Goal: Information Seeking & Learning: Learn about a topic

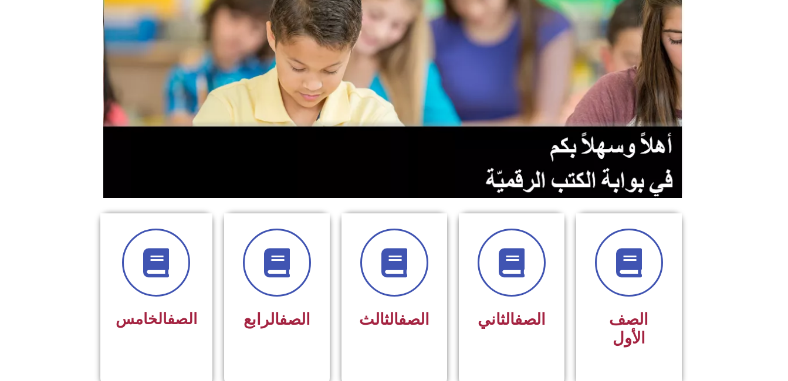
scroll to position [144, 0]
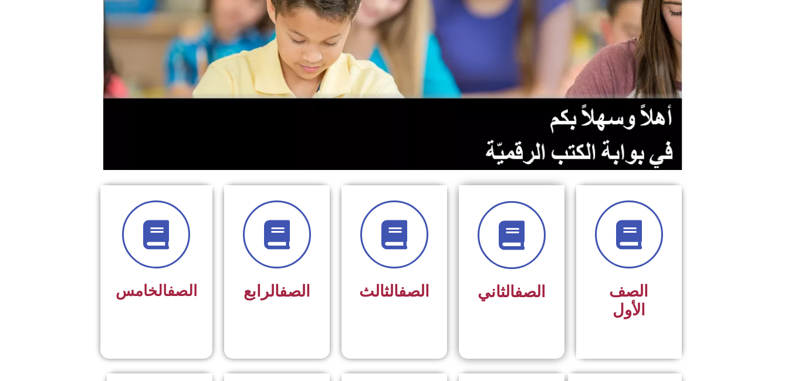
click at [507, 291] on span "الصف الثاني" at bounding box center [511, 292] width 68 height 19
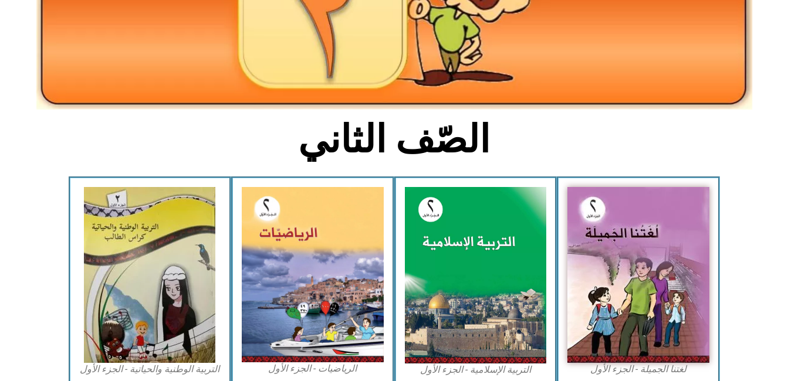
scroll to position [194, 0]
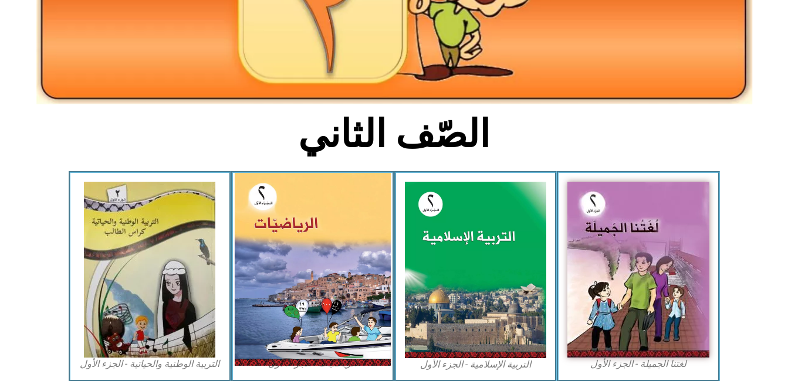
click at [320, 318] on img at bounding box center [313, 269] width 156 height 193
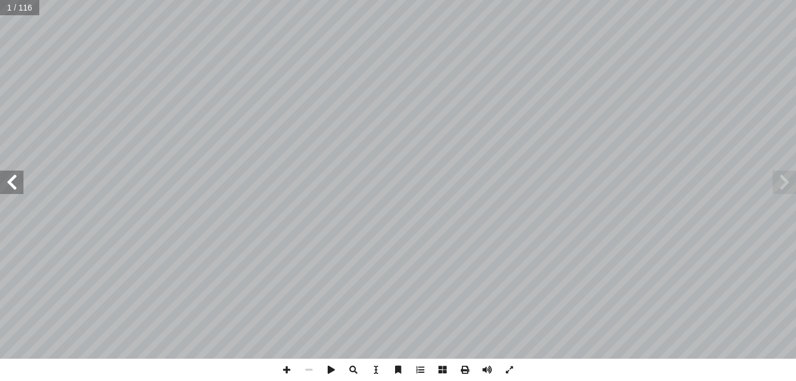
click at [12, 187] on span at bounding box center [11, 182] width 23 height 23
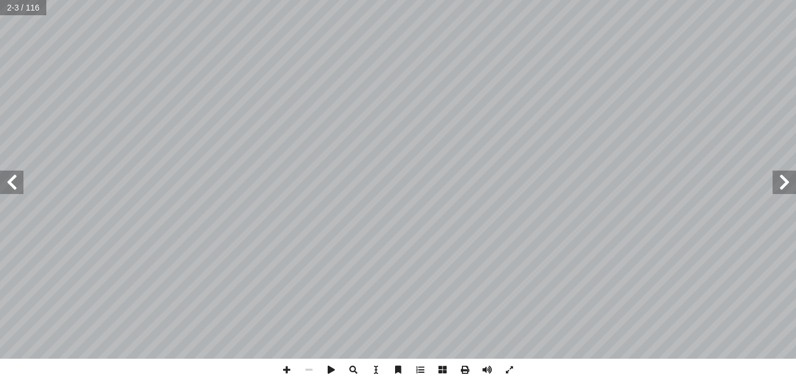
click at [12, 187] on span at bounding box center [11, 182] width 23 height 23
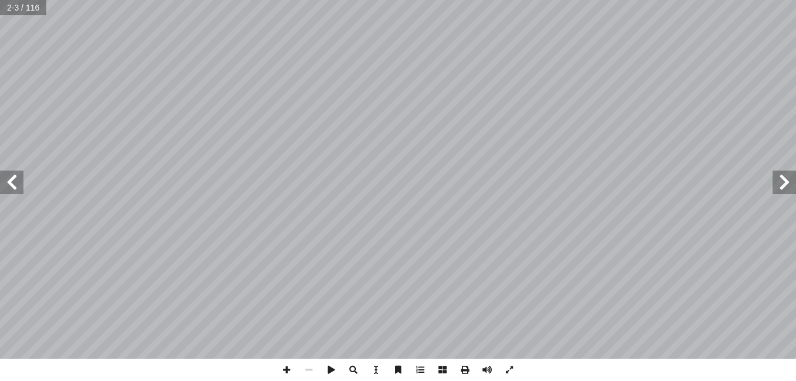
click at [12, 187] on span at bounding box center [11, 182] width 23 height 23
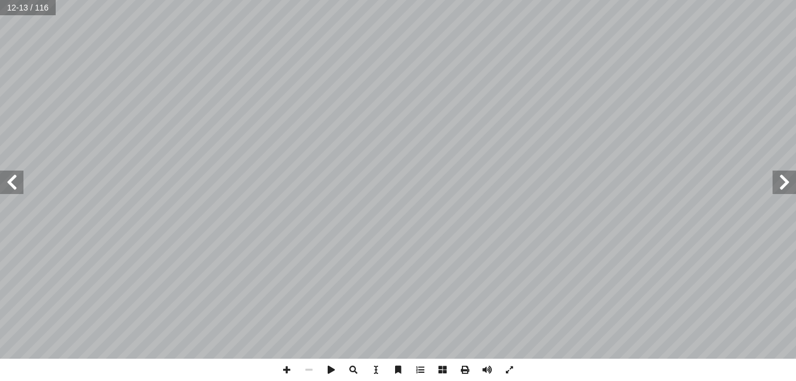
click at [12, 187] on span at bounding box center [11, 182] width 23 height 23
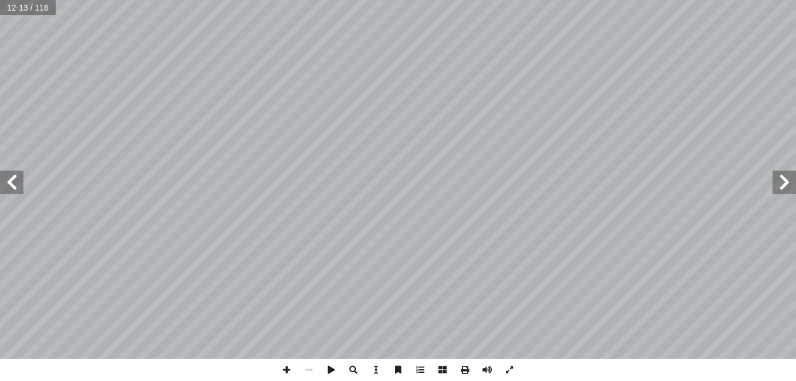
click at [12, 187] on span at bounding box center [11, 182] width 23 height 23
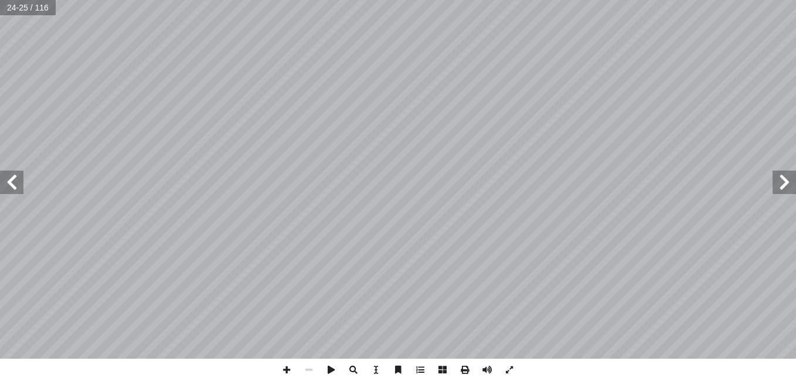
click at [12, 187] on span at bounding box center [11, 182] width 23 height 23
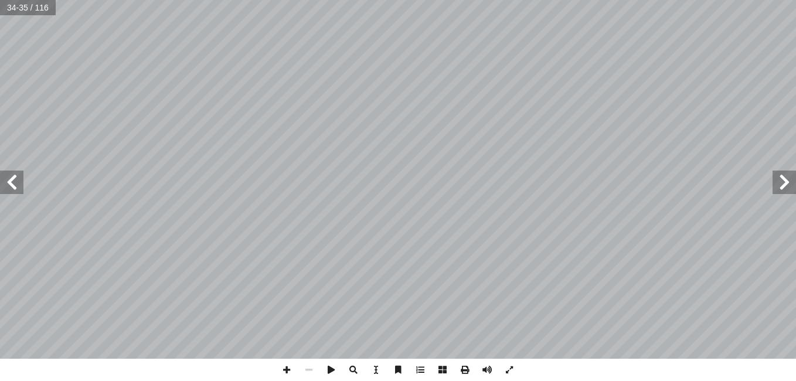
click at [12, 187] on span at bounding box center [11, 182] width 23 height 23
click at [285, 367] on span at bounding box center [287, 370] width 22 height 22
click at [16, 179] on span at bounding box center [11, 182] width 23 height 23
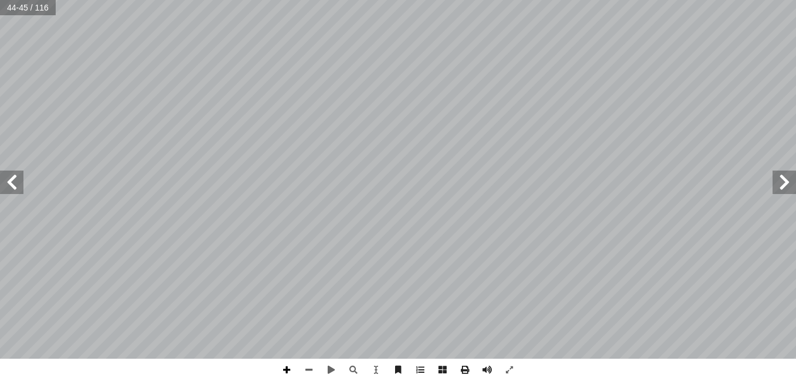
click at [291, 362] on span at bounding box center [287, 370] width 22 height 22
click at [305, 367] on span at bounding box center [309, 370] width 22 height 22
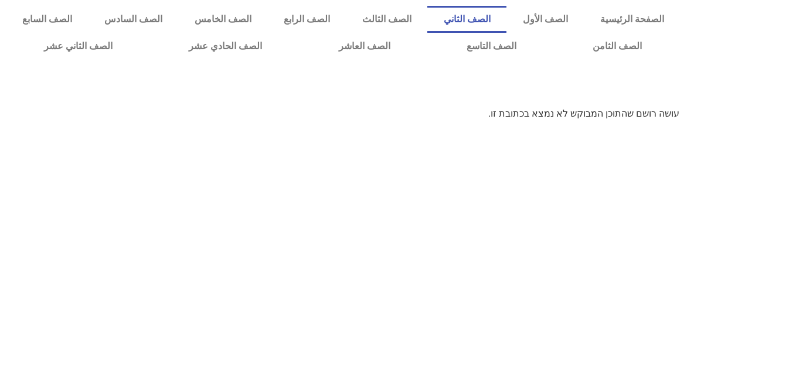
click at [507, 15] on link "الصف الثاني" at bounding box center [467, 19] width 79 height 27
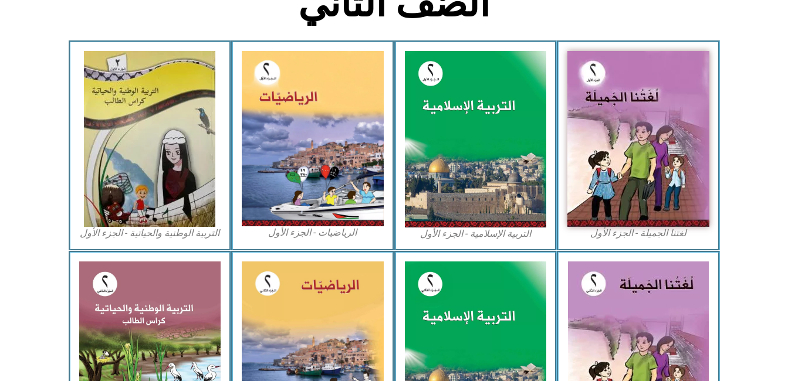
scroll to position [325, 0]
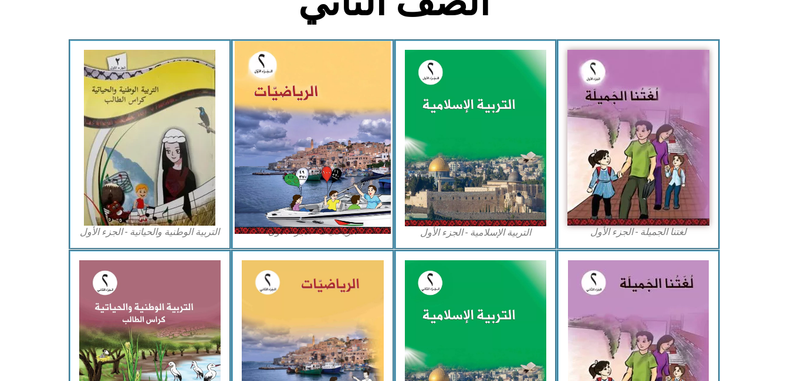
click at [354, 178] on img at bounding box center [313, 137] width 156 height 193
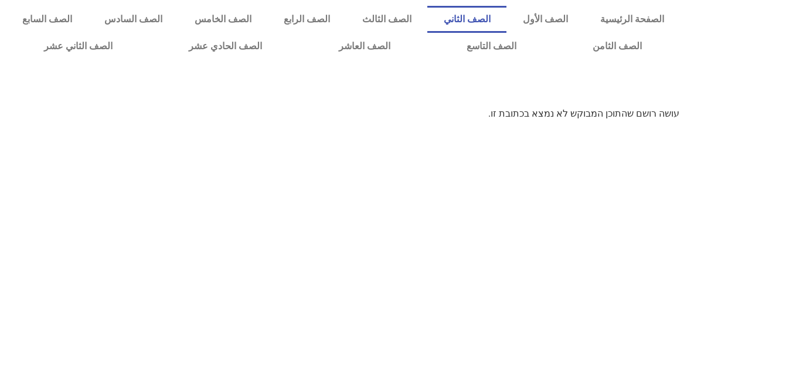
click at [496, 11] on link "الصف الثاني" at bounding box center [467, 19] width 79 height 27
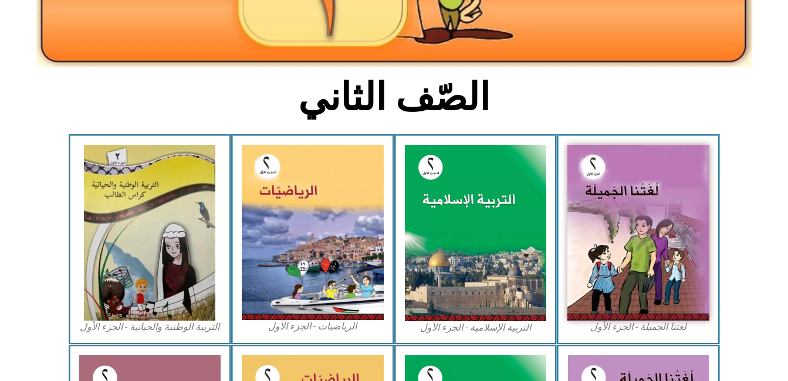
scroll to position [233, 0]
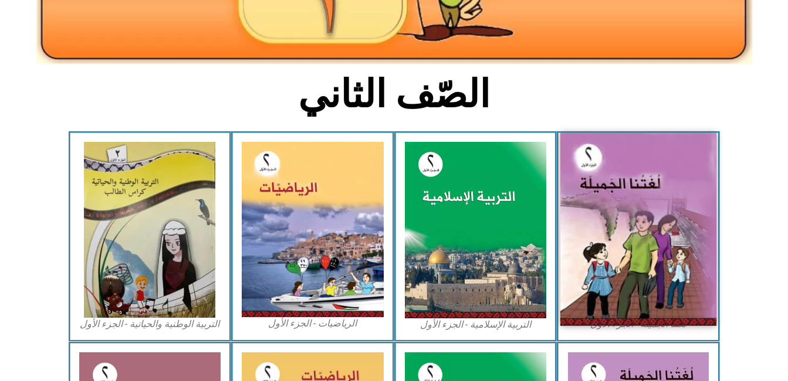
click at [661, 238] on img at bounding box center [638, 229] width 156 height 193
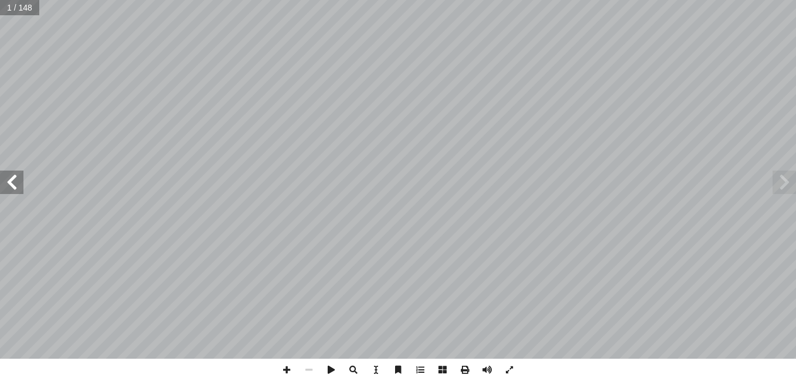
click at [16, 178] on span at bounding box center [11, 182] width 23 height 23
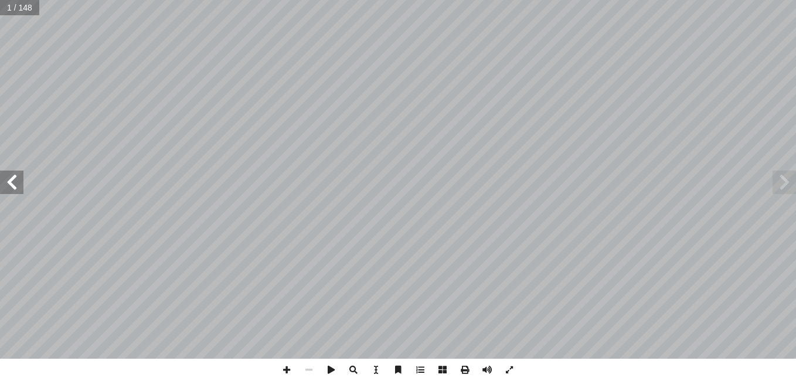
click at [16, 178] on span at bounding box center [11, 182] width 23 height 23
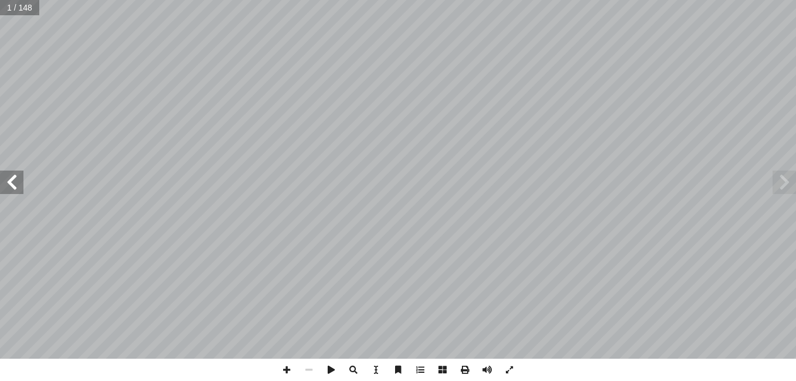
click at [16, 178] on span at bounding box center [11, 182] width 23 height 23
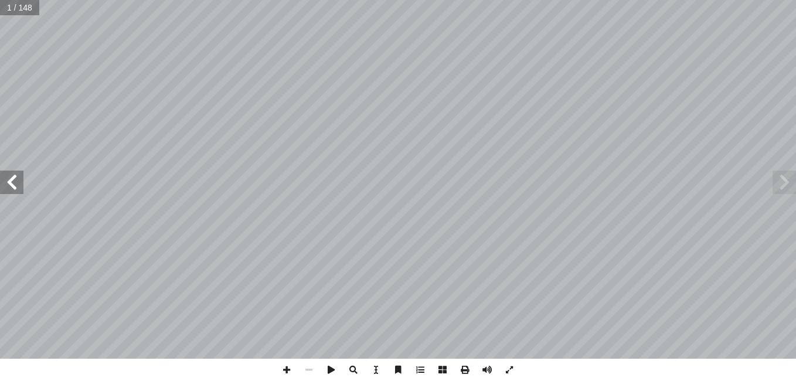
click at [16, 178] on span at bounding box center [11, 182] width 23 height 23
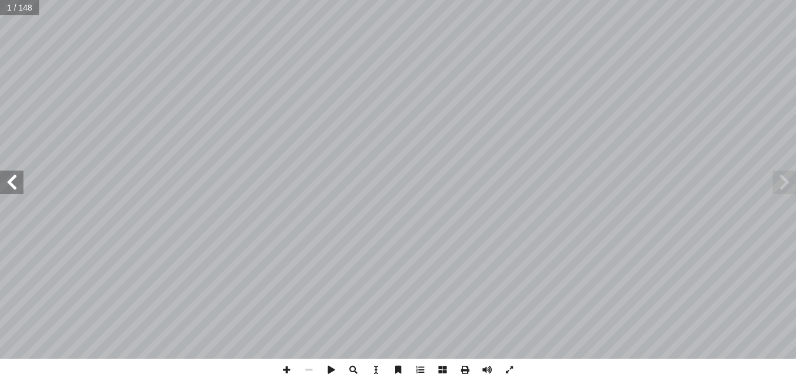
click at [16, 178] on span at bounding box center [11, 182] width 23 height 23
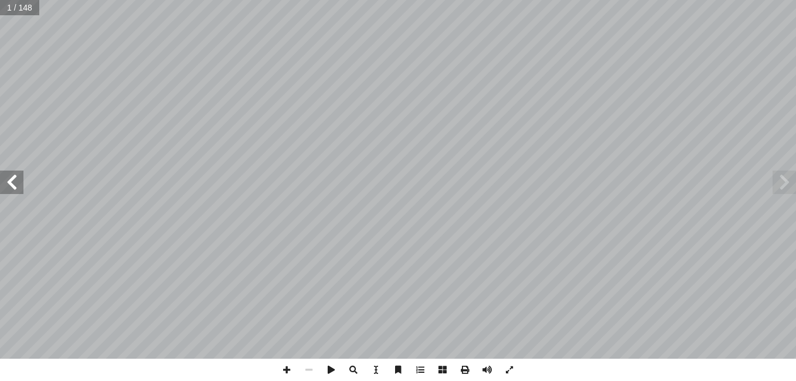
click at [16, 178] on span at bounding box center [11, 182] width 23 height 23
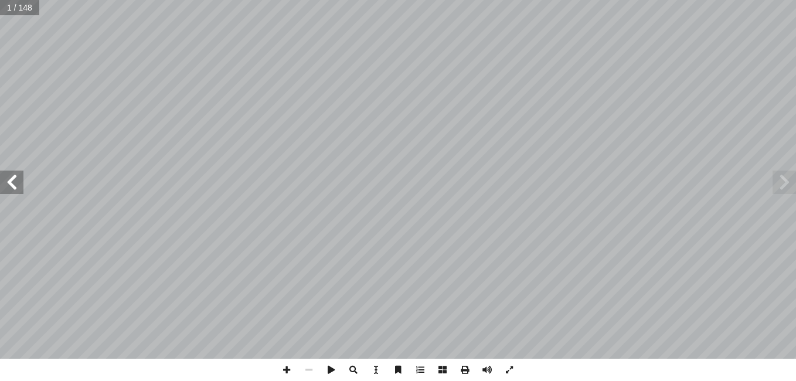
click at [16, 178] on span at bounding box center [11, 182] width 23 height 23
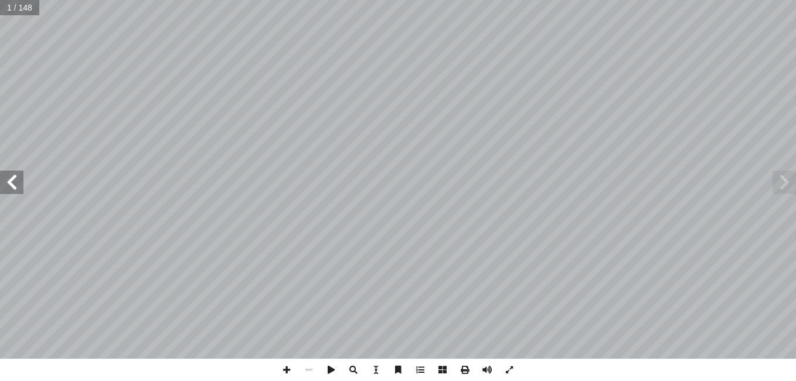
click at [16, 178] on span at bounding box center [11, 182] width 23 height 23
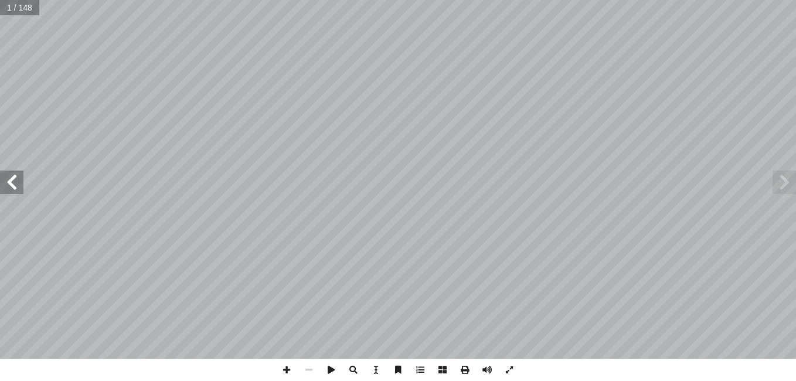
click at [16, 178] on span at bounding box center [11, 182] width 23 height 23
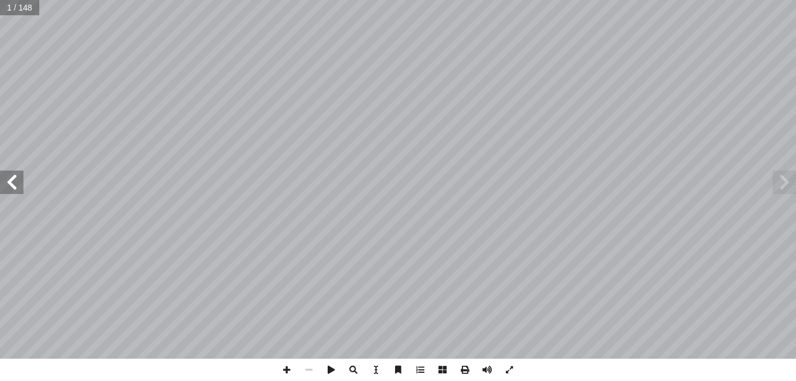
click at [16, 178] on span at bounding box center [11, 182] width 23 height 23
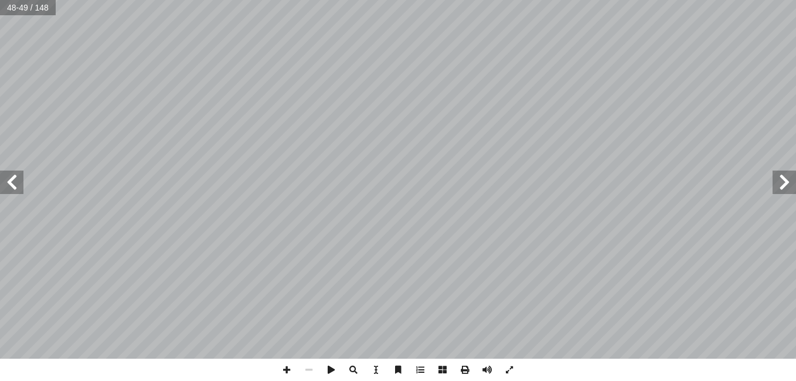
click at [16, 178] on span at bounding box center [11, 182] width 23 height 23
